Goal: Task Accomplishment & Management: Manage account settings

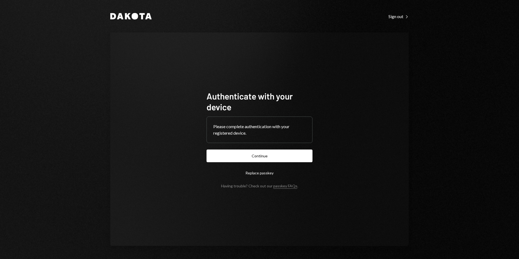
click at [264, 159] on button "Continue" at bounding box center [259, 155] width 106 height 13
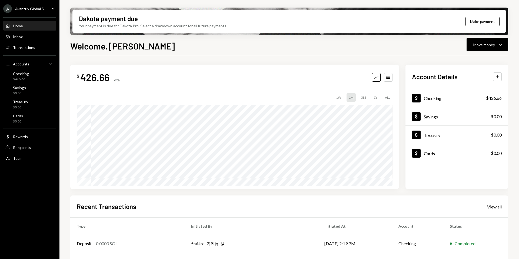
click at [18, 9] on div "Avantux Global S..." at bounding box center [30, 8] width 31 height 5
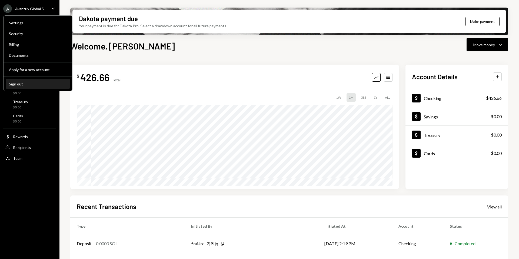
click at [27, 82] on div "Sign out" at bounding box center [38, 84] width 58 height 5
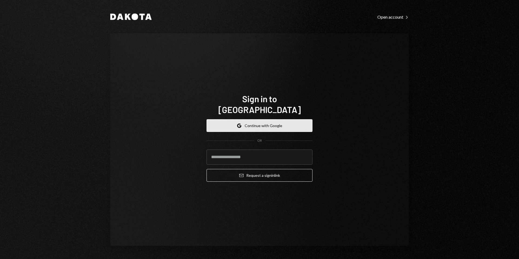
click at [235, 119] on button "Google Continue with Google" at bounding box center [259, 125] width 106 height 13
